Goal: Transaction & Acquisition: Obtain resource

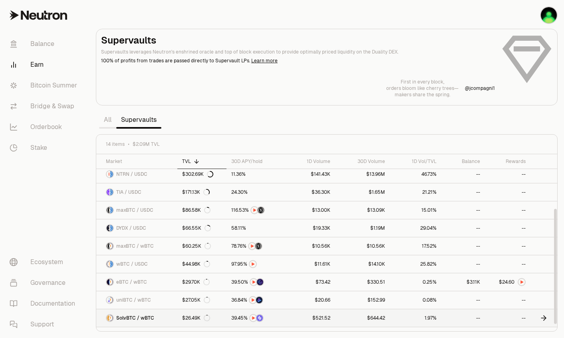
scroll to position [89, 0]
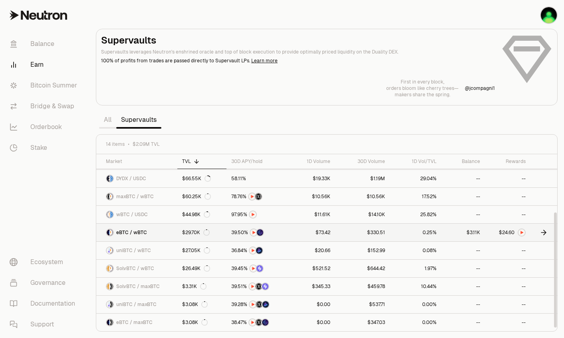
click at [522, 233] on img at bounding box center [522, 232] width 6 height 6
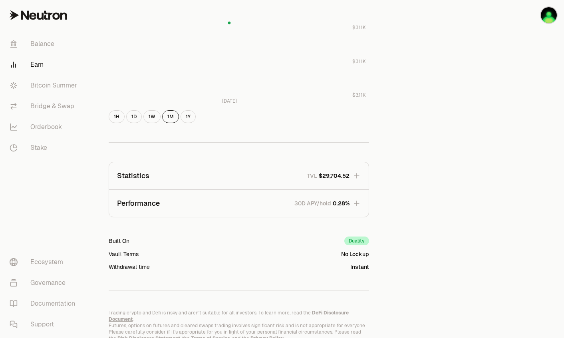
scroll to position [413, 0]
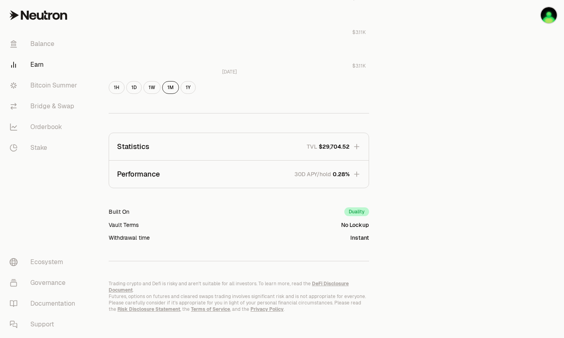
click at [320, 167] on button "Performance 30D APY/hold 0.28%" at bounding box center [239, 174] width 260 height 27
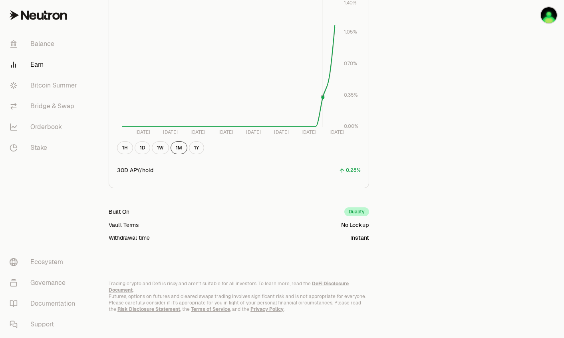
scroll to position [357, 0]
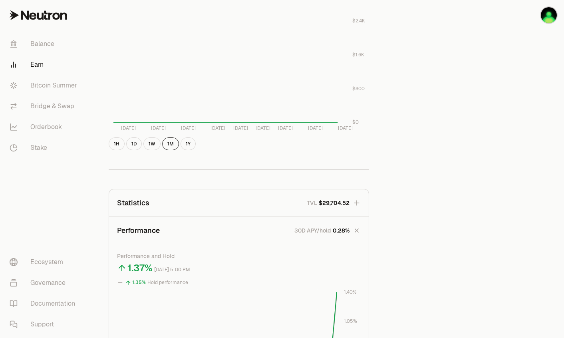
click at [347, 177] on div "Back to Supervaults eBTC wBTC 1 wBTC ($117,402.58) = 1 eBTC ($117,402.58) Perfo…" at bounding box center [239, 138] width 280 height 927
click at [355, 205] on icon "button" at bounding box center [357, 203] width 8 height 8
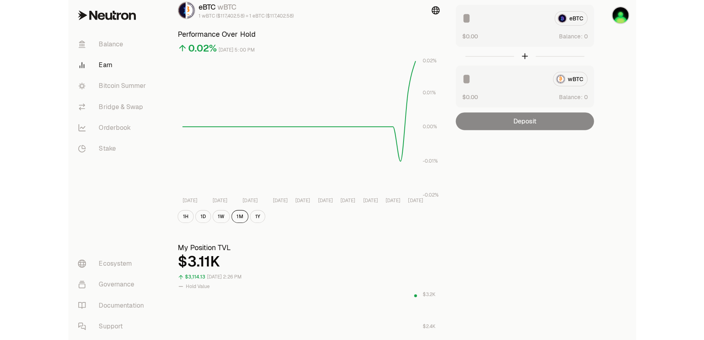
scroll to position [0, 0]
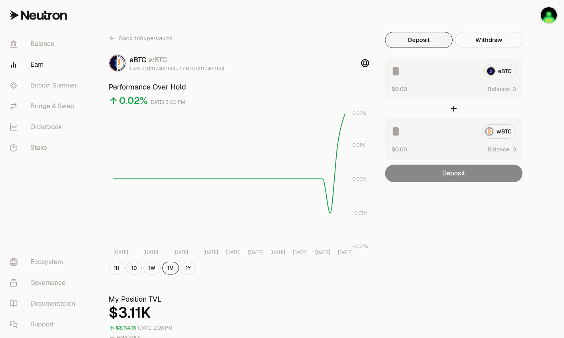
click at [110, 37] on icon at bounding box center [112, 38] width 6 height 6
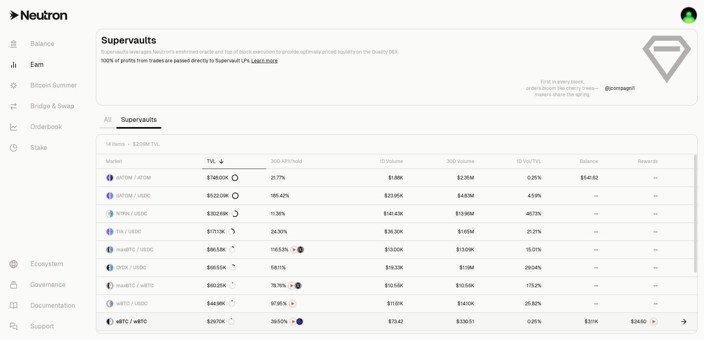
click at [564, 322] on icon at bounding box center [684, 322] width 5 height 0
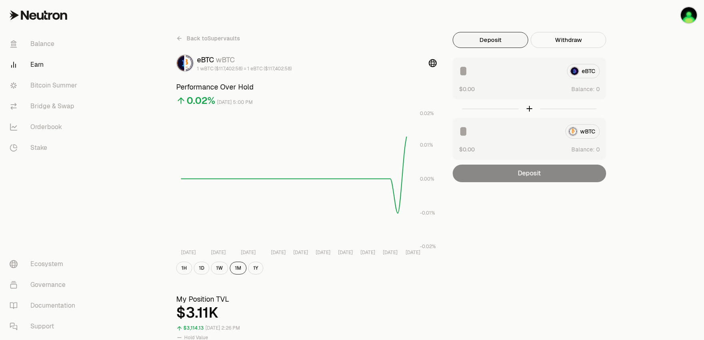
click at [564, 49] on div "Deposit Withdraw wBTC $0.00 Balance: eBTC $0.00 Balance: Deposit Balance: $3,11…" at bounding box center [529, 107] width 153 height 150
click at [564, 39] on button "Withdraw" at bounding box center [569, 40] width 76 height 16
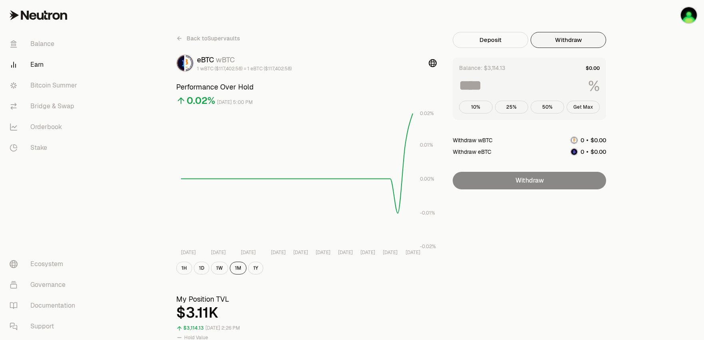
click at [564, 102] on button "Get Max" at bounding box center [584, 107] width 34 height 13
type input "***"
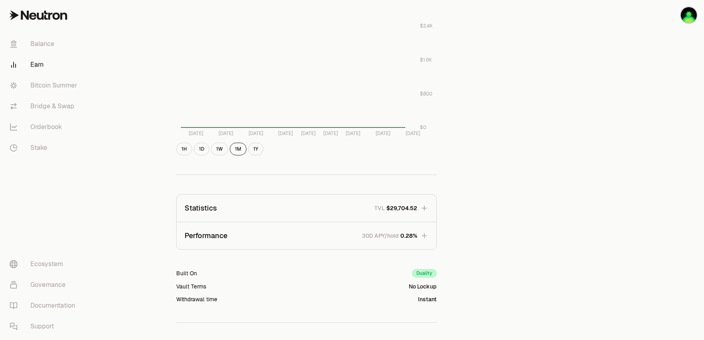
scroll to position [411, 0]
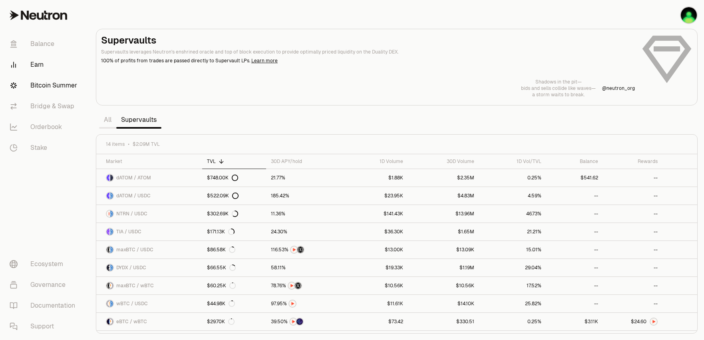
click at [37, 88] on link "Bitcoin Summer" at bounding box center [44, 85] width 83 height 21
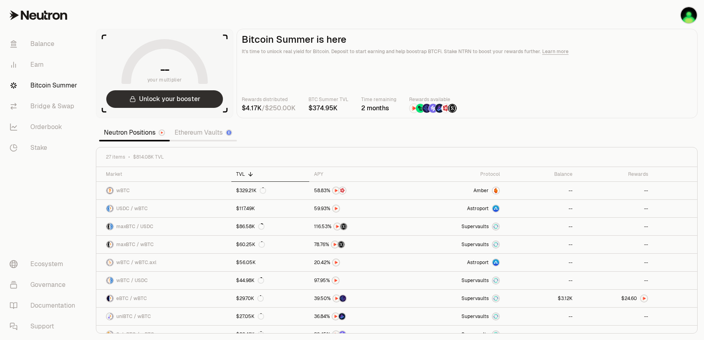
click at [142, 99] on button "Unlock your booster" at bounding box center [164, 99] width 117 height 18
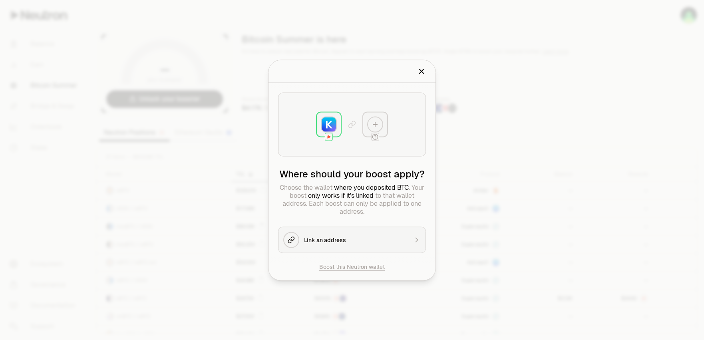
click at [361, 233] on button "Link an address" at bounding box center [352, 240] width 148 height 26
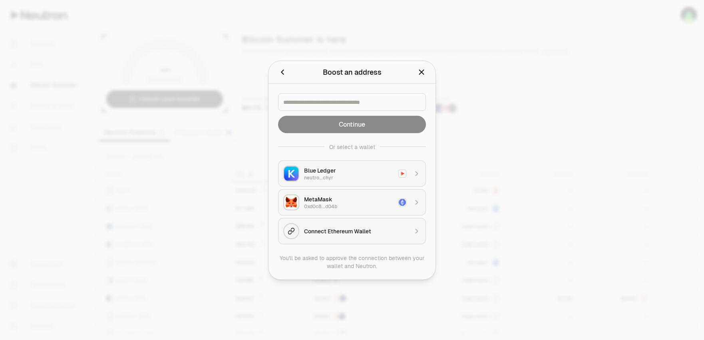
click at [344, 203] on div "0xd0c8...d04b" at bounding box center [349, 206] width 90 height 6
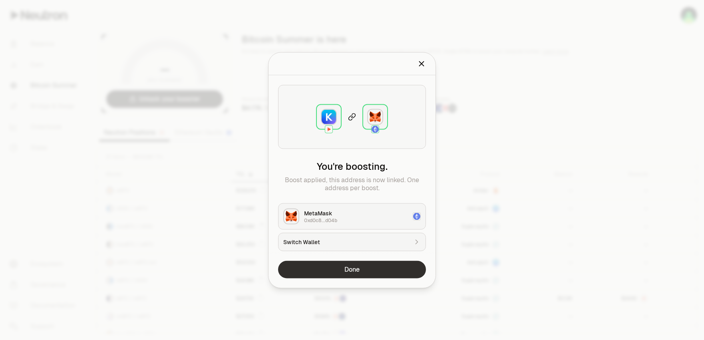
click at [349, 271] on button "Done" at bounding box center [352, 270] width 148 height 18
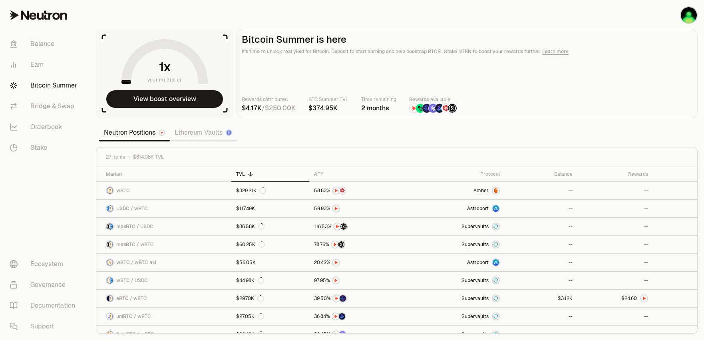
click at [305, 128] on section "your multiplier View boost overview Bitcoin Summer is here It's time to unlock …" at bounding box center [397, 170] width 615 height 340
click at [214, 134] on link "Ethereum Vaults" at bounding box center [203, 133] width 67 height 16
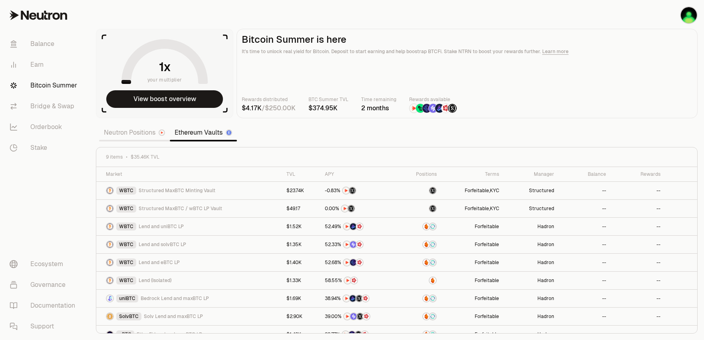
click at [139, 133] on link "Neutron Positions" at bounding box center [134, 133] width 71 height 16
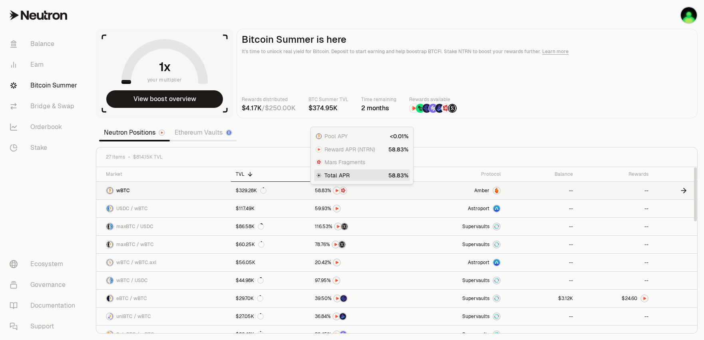
click at [295, 192] on link "$329.28K" at bounding box center [271, 191] width 80 height 18
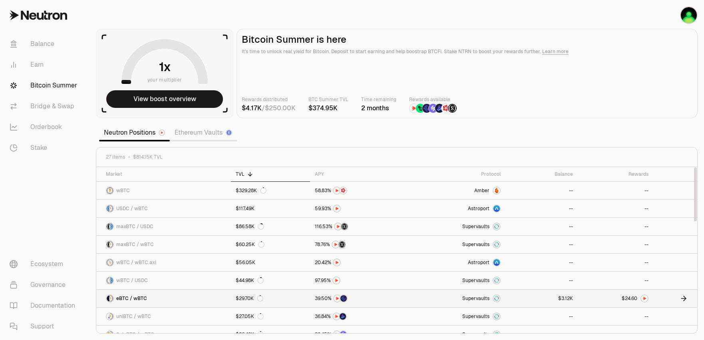
click at [275, 299] on link "$29.70K" at bounding box center [271, 299] width 80 height 18
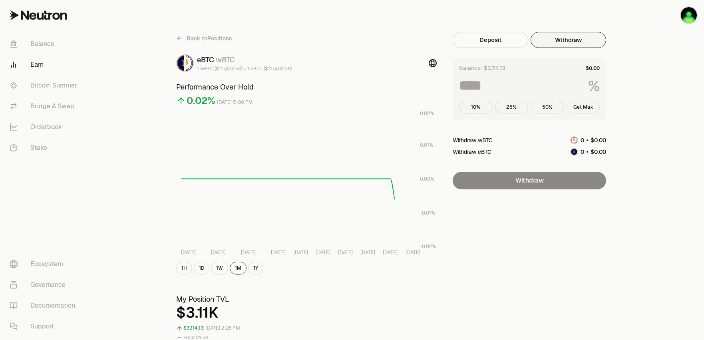
click at [564, 38] on button "Withdraw" at bounding box center [569, 40] width 76 height 16
click at [564, 111] on button "Get Max" at bounding box center [584, 107] width 34 height 13
type input "***"
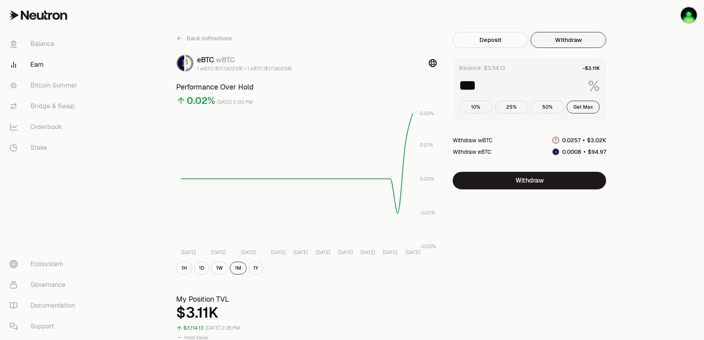
click at [183, 41] on link "Back to Positions" at bounding box center [204, 38] width 56 height 13
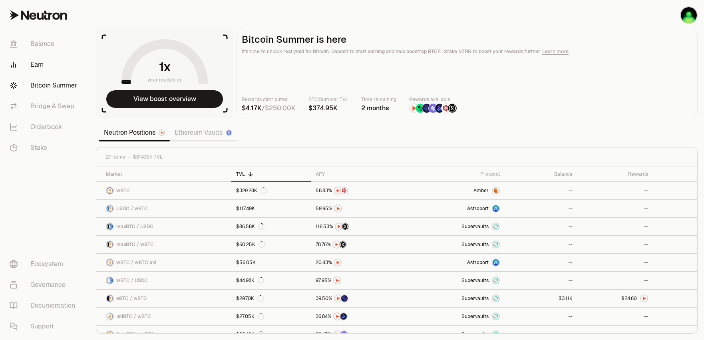
click at [33, 58] on link "Earn" at bounding box center [44, 64] width 83 height 21
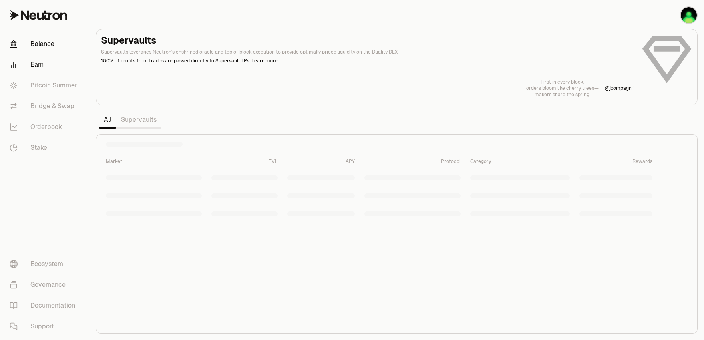
click at [40, 50] on link "Balance" at bounding box center [44, 44] width 83 height 21
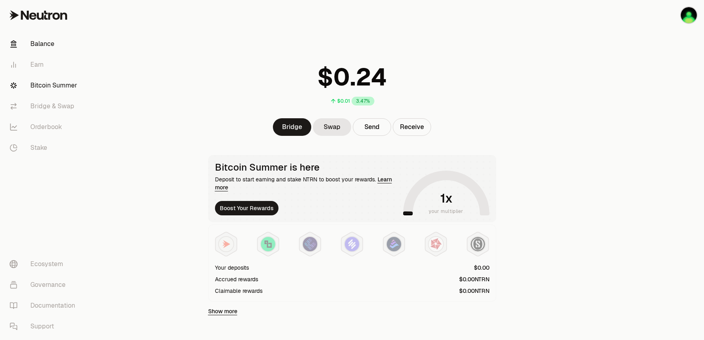
click at [44, 76] on link "Bitcoin Summer" at bounding box center [44, 85] width 83 height 21
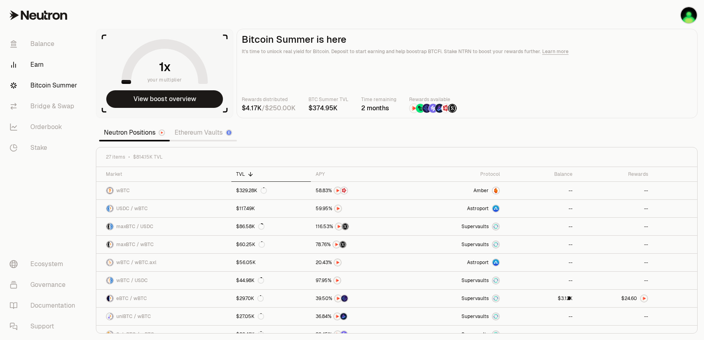
click at [34, 65] on link "Earn" at bounding box center [44, 64] width 83 height 21
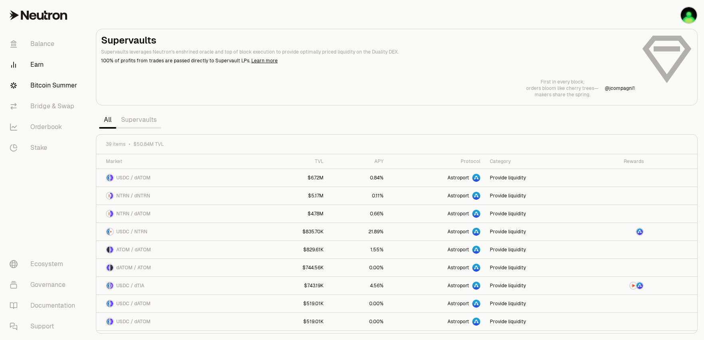
click at [41, 78] on link "Bitcoin Summer" at bounding box center [44, 85] width 83 height 21
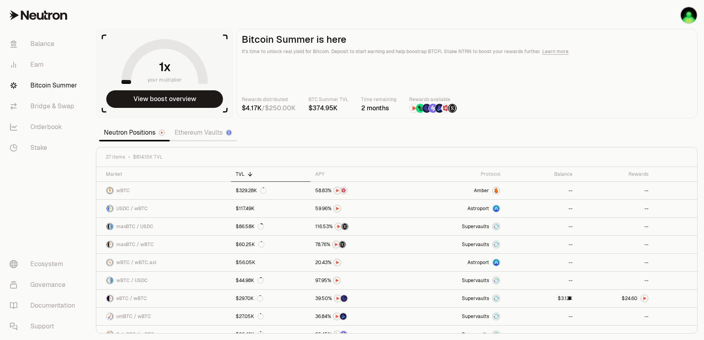
click at [253, 94] on main "Bitcoin Summer is here It's time to unlock real yield for Bitcoin. Deposit to s…" at bounding box center [467, 74] width 461 height 90
click at [38, 42] on link "Balance" at bounding box center [44, 44] width 83 height 21
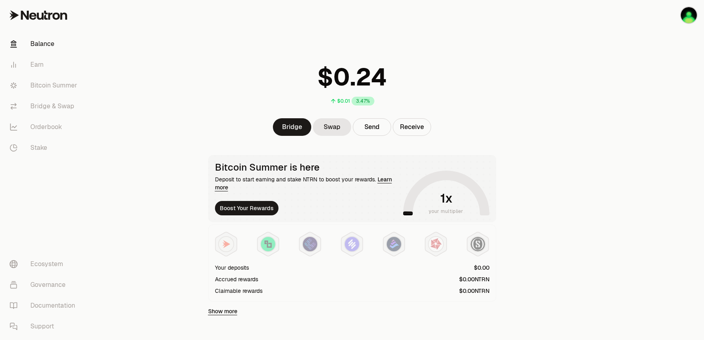
drag, startPoint x: 479, startPoint y: 226, endPoint x: 450, endPoint y: 256, distance: 41.3
click at [479, 226] on div "Your deposits Accrued rewards Claimable rewards" at bounding box center [352, 263] width 288 height 77
click at [477, 251] on img at bounding box center [478, 244] width 14 height 14
drag, startPoint x: 210, startPoint y: 239, endPoint x: 222, endPoint y: 240, distance: 12.4
click at [211, 239] on div "Your deposits Accrued rewards Claimable rewards" at bounding box center [352, 263] width 288 height 77
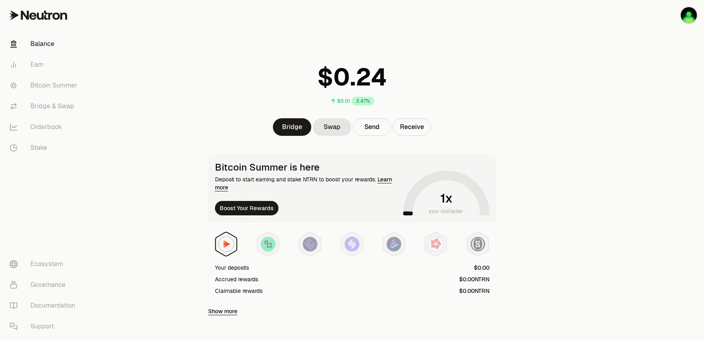
click at [222, 240] on img at bounding box center [226, 244] width 14 height 14
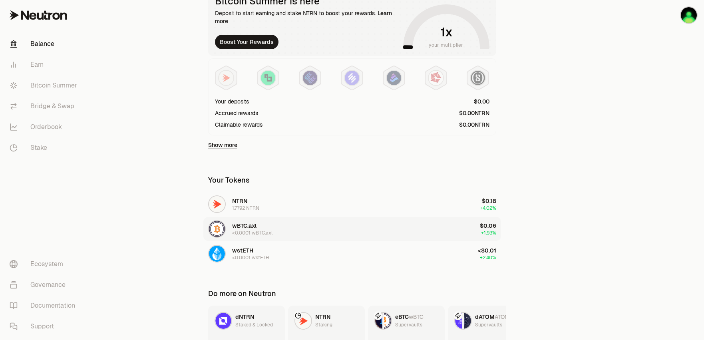
scroll to position [180, 0]
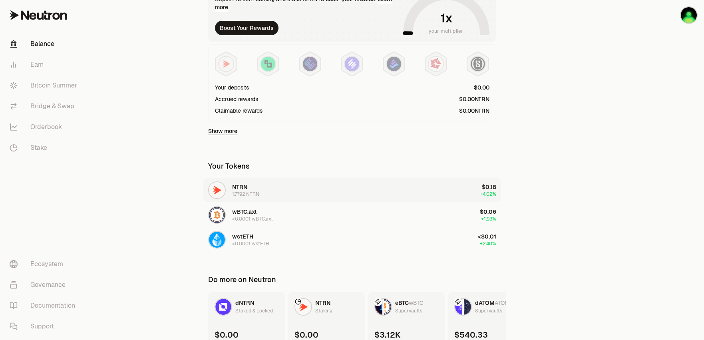
click at [275, 199] on button "NTRN 1.7792 NTRN $0.18 +4.02%" at bounding box center [352, 190] width 298 height 24
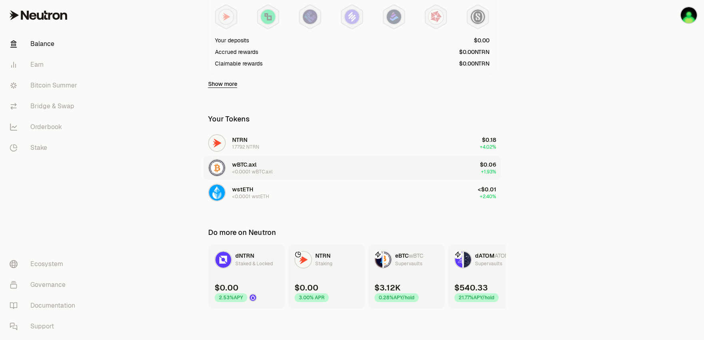
scroll to position [228, 0]
click at [483, 264] on div "Supervaults" at bounding box center [488, 263] width 27 height 8
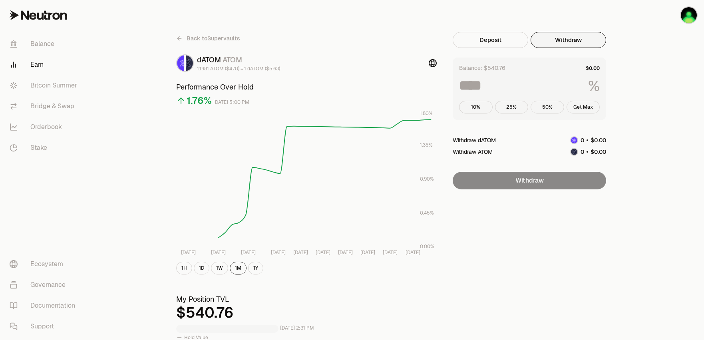
click at [564, 41] on button "Withdraw" at bounding box center [569, 40] width 76 height 16
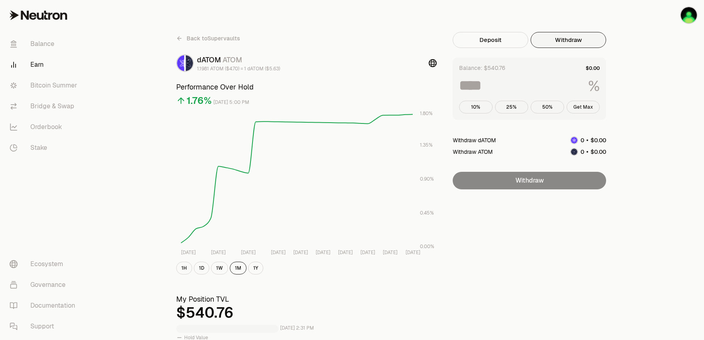
click at [564, 106] on button "Get Max" at bounding box center [584, 107] width 34 height 13
type input "***"
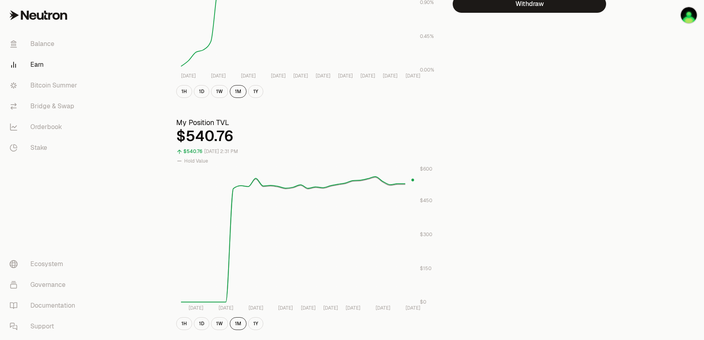
scroll to position [177, 0]
